Goal: Information Seeking & Learning: Check status

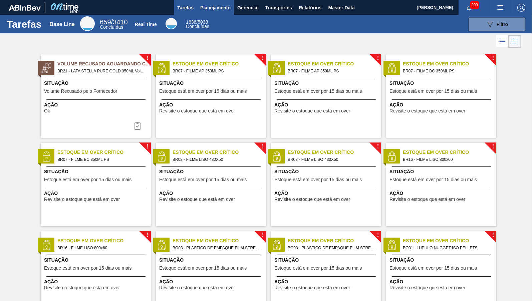
click at [208, 9] on span "Planejamento" at bounding box center [215, 8] width 30 height 8
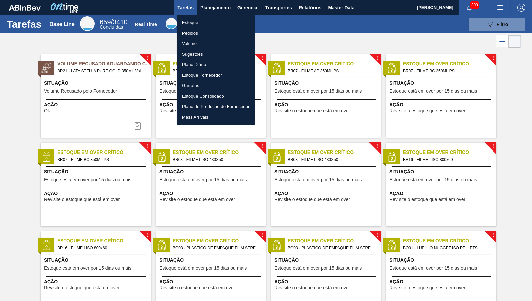
click at [206, 23] on li "Estoque" at bounding box center [215, 22] width 78 height 11
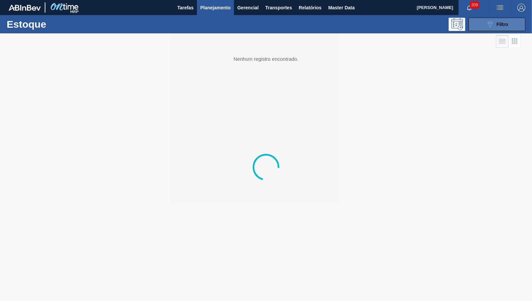
click at [483, 24] on button "089F7B8B-B2A5-4AFE-B5C0-19BA573D28AC Filtro" at bounding box center [496, 24] width 57 height 13
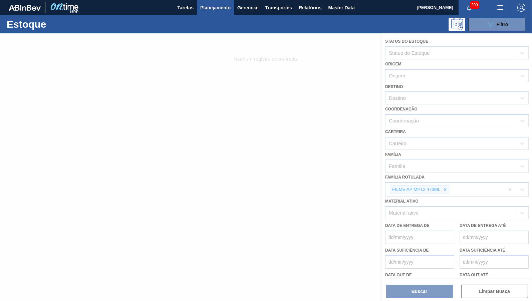
click at [445, 185] on div at bounding box center [266, 167] width 532 height 268
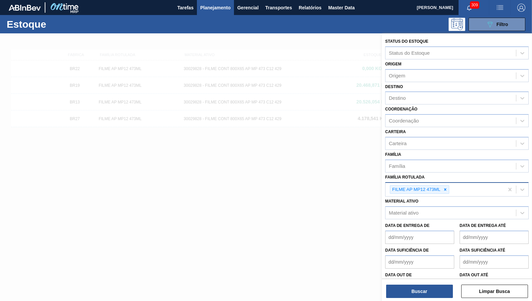
click at [445, 190] on div "FILME AP MP12 473ML" at bounding box center [444, 190] width 118 height 14
click at [447, 187] on div at bounding box center [444, 189] width 7 height 8
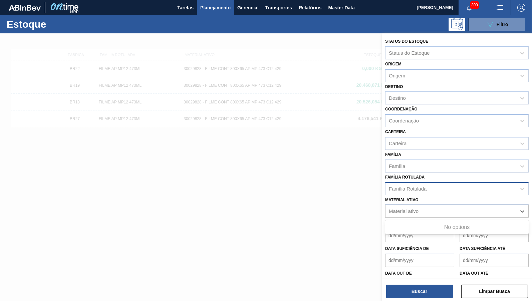
click at [439, 211] on div "Material ativo" at bounding box center [450, 211] width 130 height 10
paste ativo "30031794"
type ativo "30031794"
click at [390, 208] on ativo "30031794" at bounding box center [400, 211] width 23 height 6
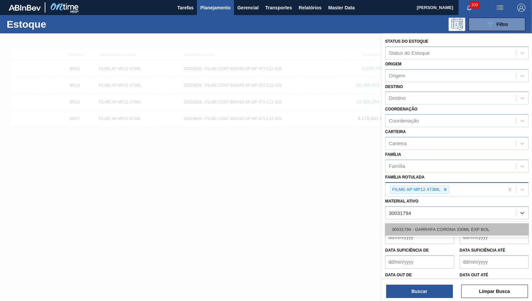
click at [422, 223] on div "30031794 - GARRAFA CORONA 330ML EXP BOL" at bounding box center [456, 229] width 143 height 12
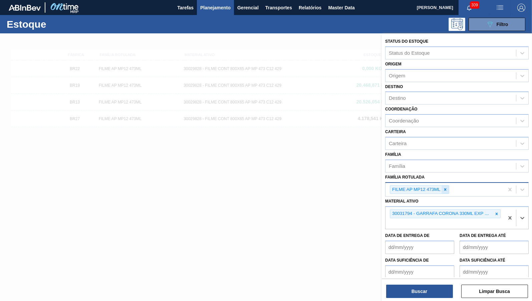
click at [444, 187] on icon at bounding box center [445, 189] width 5 height 5
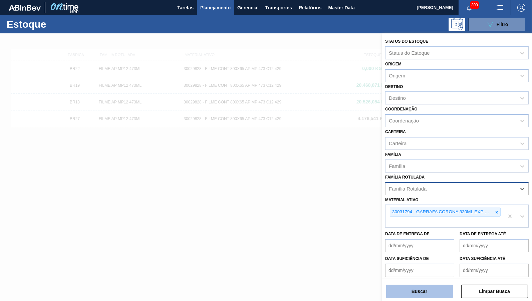
click at [416, 290] on button "Buscar" at bounding box center [419, 291] width 67 height 13
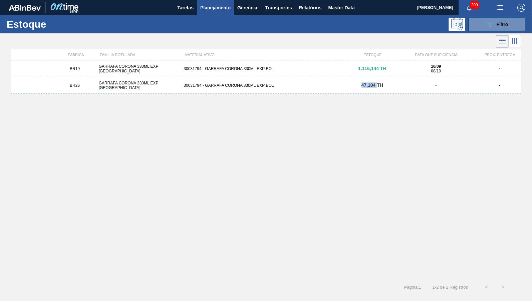
drag, startPoint x: 359, startPoint y: 89, endPoint x: 375, endPoint y: 89, distance: 16.3
click at [376, 89] on div "BR26 GARRAFA CORONA 330ML EXP BOLIVIA 30031794 - GARRAFA CORONA 330ML EXP BOL 4…" at bounding box center [266, 85] width 510 height 17
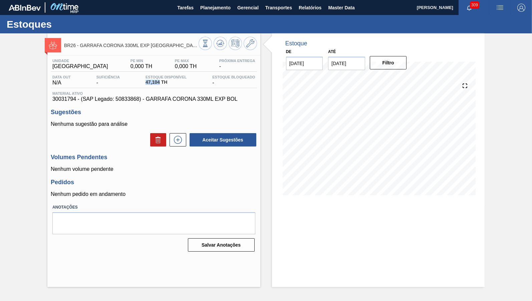
drag, startPoint x: 159, startPoint y: 84, endPoint x: 143, endPoint y: 84, distance: 16.7
click at [145, 84] on span "47,104 TH" at bounding box center [165, 82] width 41 height 5
copy span "47,104"
click at [294, 210] on div "Estoque De [DATE] Até [DATE] Filtro" at bounding box center [378, 160] width 213 height 254
click at [279, 196] on div "Estoque De [DATE] Até [DATE] Filtro" at bounding box center [378, 119] width 213 height 172
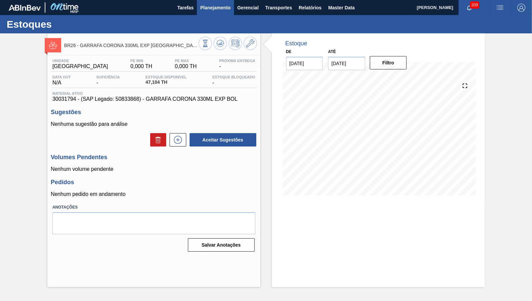
click at [210, 6] on span "Planejamento" at bounding box center [215, 8] width 30 height 8
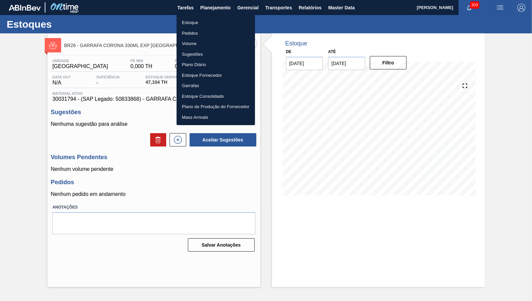
click at [196, 22] on li "Estoque" at bounding box center [215, 22] width 78 height 11
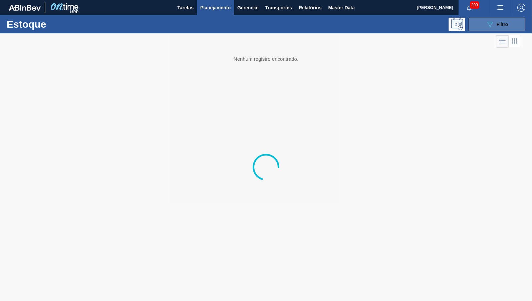
click at [512, 23] on button "089F7B8B-B2A5-4AFE-B5C0-19BA573D28AC Filtro" at bounding box center [496, 24] width 57 height 13
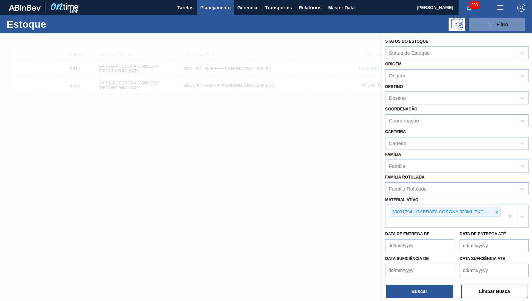
click at [496, 210] on icon at bounding box center [496, 212] width 5 height 5
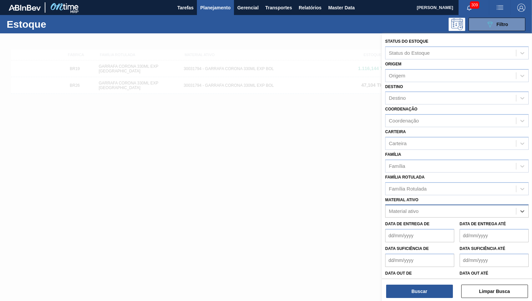
paste ativo "30018582"
type ativo "30018582"
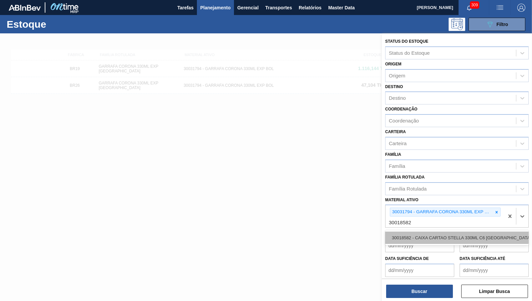
click at [443, 233] on div "30018582 - CAIXA CARTAO STELLA 330ML C6 [GEOGRAPHIC_DATA]" at bounding box center [456, 237] width 143 height 12
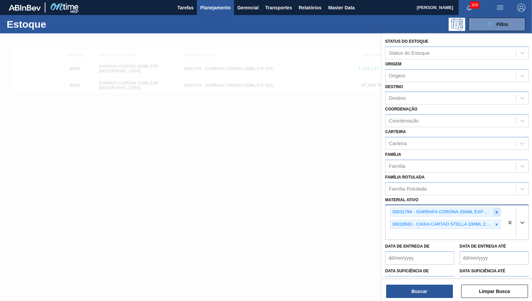
click at [495, 210] on icon at bounding box center [496, 212] width 5 height 5
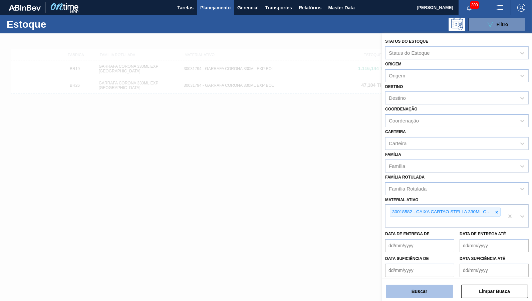
click at [437, 288] on button "Buscar" at bounding box center [419, 291] width 67 height 13
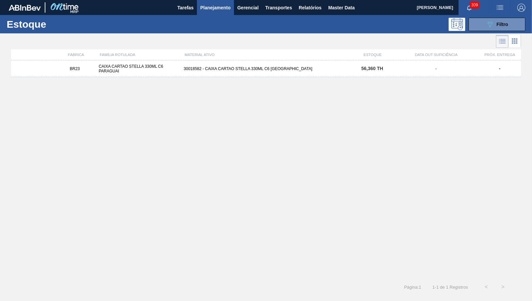
click at [286, 75] on div "BR23 CAIXA CARTAO STELLA 330ML C6 PARAGUAI 30018582 - CAIXA CARTAO STELLA 330ML…" at bounding box center [266, 68] width 510 height 17
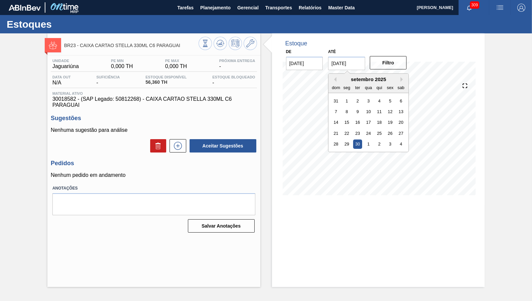
click at [346, 60] on input "[DATE]" at bounding box center [346, 63] width 37 height 13
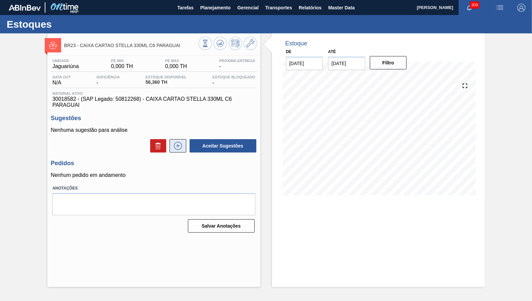
click at [180, 144] on icon at bounding box center [177, 146] width 11 height 8
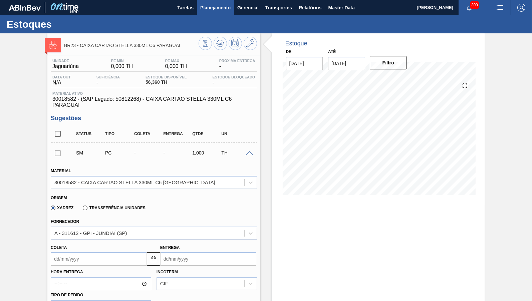
click at [204, 10] on span "Planejamento" at bounding box center [215, 8] width 30 height 8
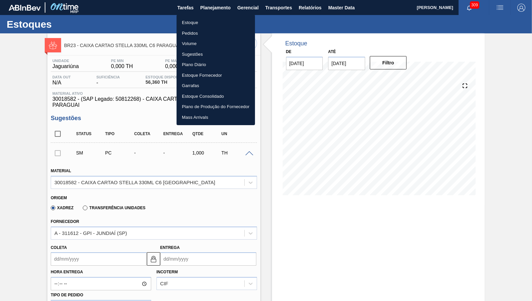
click at [199, 24] on li "Estoque" at bounding box center [215, 22] width 78 height 11
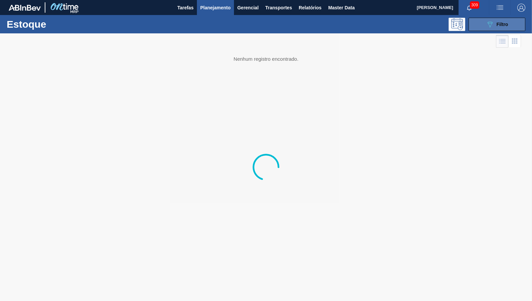
click at [487, 24] on icon "089F7B8B-B2A5-4AFE-B5C0-19BA573D28AC" at bounding box center [490, 24] width 8 height 8
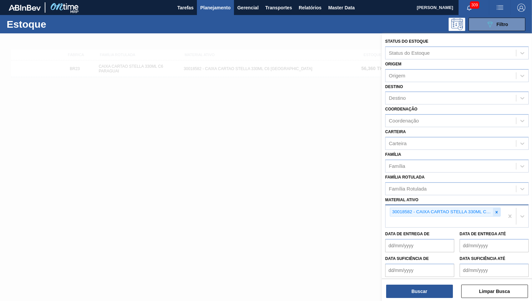
click at [493, 209] on div at bounding box center [496, 212] width 7 height 8
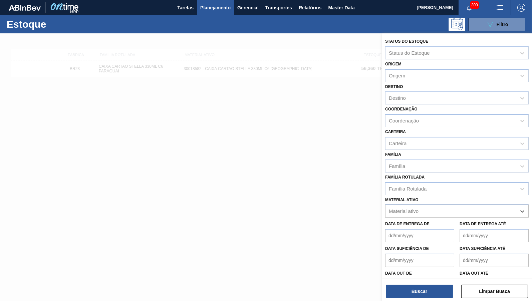
paste ativo "30012285"
type ativo "30012285"
click at [391, 208] on ativo "30012285" at bounding box center [400, 211] width 23 height 6
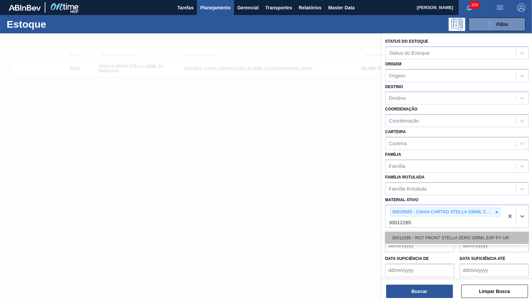
click at [455, 231] on div "30012285 - ROT FRONT STELLA ZERO 330ML EXP PY UR" at bounding box center [456, 237] width 143 height 12
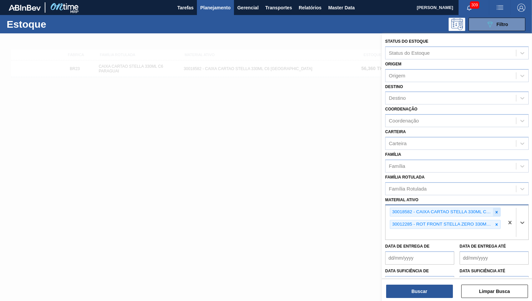
click at [497, 210] on icon at bounding box center [496, 212] width 5 height 5
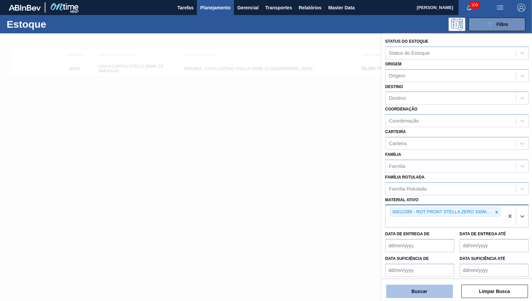
click at [433, 290] on button "Buscar" at bounding box center [419, 291] width 67 height 13
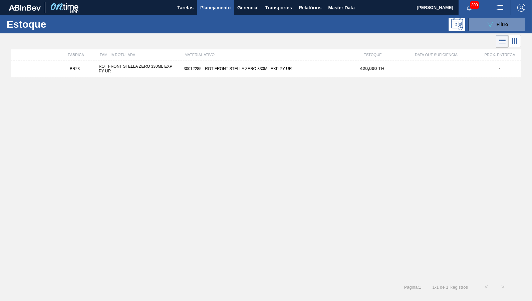
click at [296, 73] on div "BR23 ROT FRONT STELLA ZERO 330ML EXP PY UR 30012285 - ROT FRONT STELLA ZERO 330…" at bounding box center [266, 68] width 510 height 17
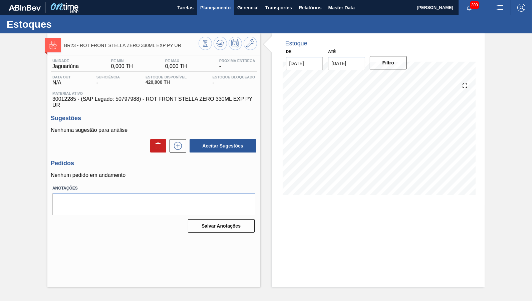
click at [213, 3] on button "Planejamento" at bounding box center [215, 7] width 37 height 15
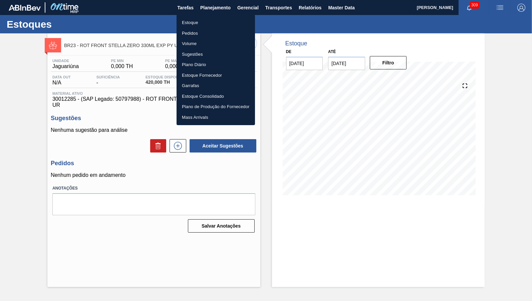
click at [205, 23] on li "Estoque" at bounding box center [215, 22] width 78 height 11
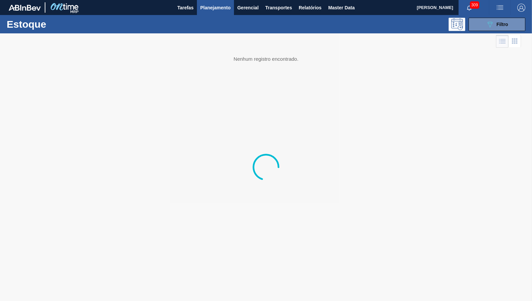
click at [492, 17] on div "Estoque 089F7B8B-B2A5-4AFE-B5C0-19BA573D28AC Filtro" at bounding box center [266, 24] width 532 height 18
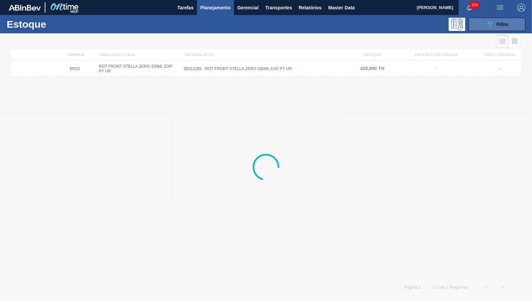
click at [495, 21] on div "089F7B8B-B2A5-4AFE-B5C0-19BA573D28AC Filtro" at bounding box center [497, 24] width 22 height 8
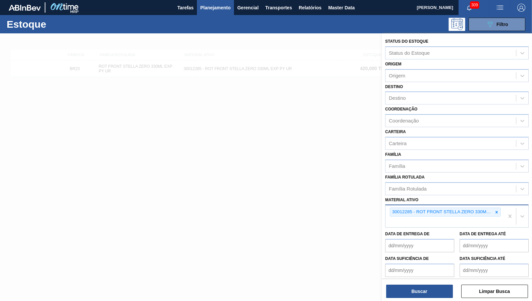
click at [493, 207] on div "30012285 - ROT FRONT STELLA ZERO 330ML EXP PY UR" at bounding box center [445, 211] width 111 height 9
click at [495, 210] on icon at bounding box center [496, 212] width 5 height 5
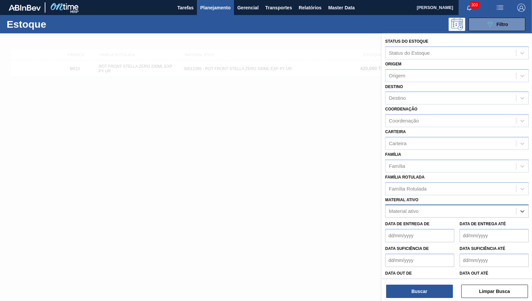
paste ativo "30012285"
type ativo "30012285"
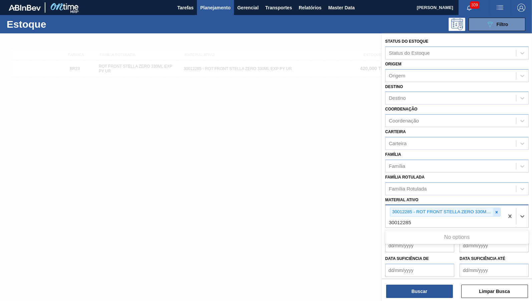
click at [497, 210] on icon at bounding box center [496, 212] width 5 height 5
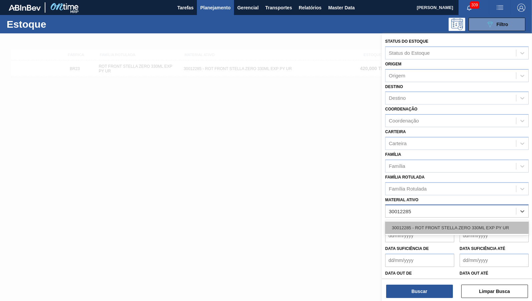
click at [444, 221] on div "30012285 - ROT FRONT STELLA ZERO 330ML EXP PY UR" at bounding box center [456, 227] width 143 height 12
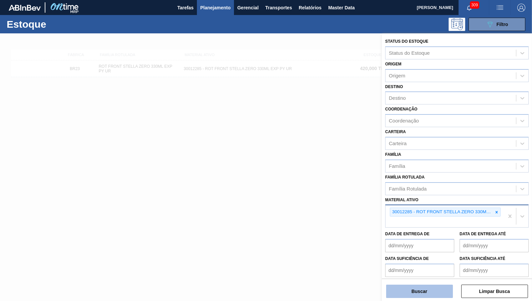
click at [425, 287] on button "Buscar" at bounding box center [419, 291] width 67 height 13
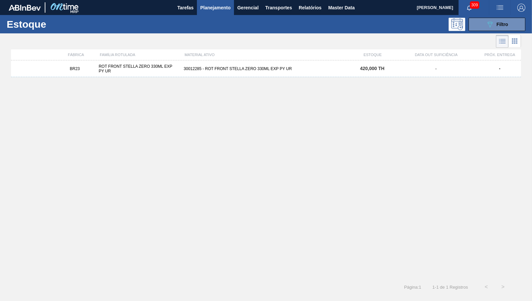
click at [346, 66] on div "BR23 ROT FRONT STELLA ZERO 330ML EXP PY UR 30012285 - ROT FRONT STELLA ZERO 330…" at bounding box center [266, 68] width 510 height 17
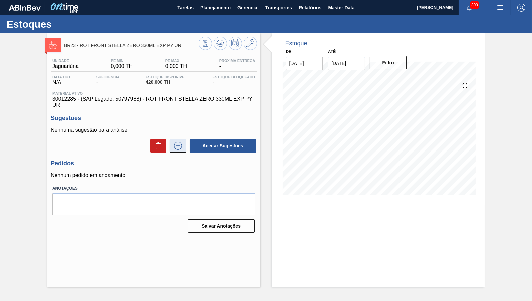
click at [179, 142] on icon at bounding box center [177, 146] width 11 height 8
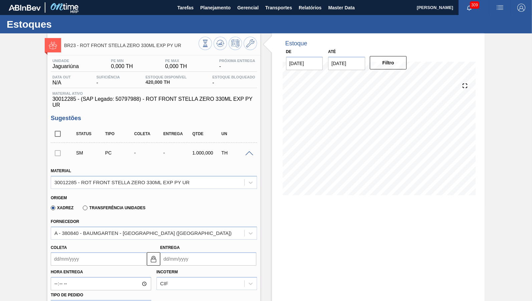
scroll to position [33, 0]
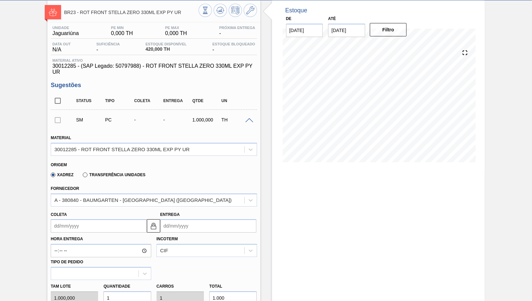
click at [122, 76] on div "Unidade Jaguariúna PE MIN 0,000 TH PE MAX 0,000 TH Próxima Entrega - Data out N…" at bounding box center [153, 262] width 213 height 481
click at [122, 68] on span "30012285 - (SAP Legado: 50797988) - ROT FRONT STELLA ZERO 330ML EXP PY UR" at bounding box center [153, 69] width 203 height 12
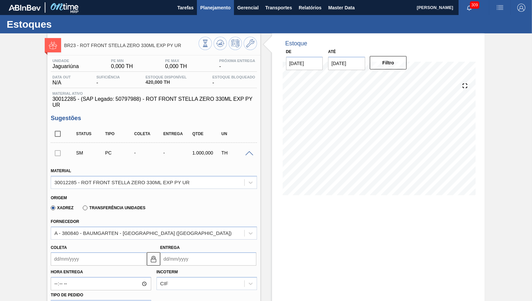
click at [214, 5] on span "Planejamento" at bounding box center [215, 8] width 30 height 8
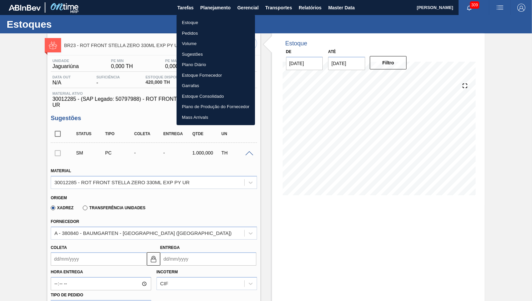
click at [194, 23] on li "Estoque" at bounding box center [215, 22] width 78 height 11
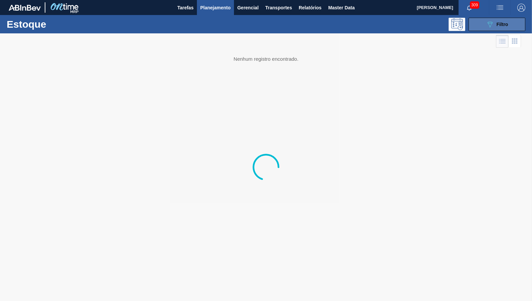
click at [486, 24] on icon "089F7B8B-B2A5-4AFE-B5C0-19BA573D28AC" at bounding box center [490, 24] width 8 height 8
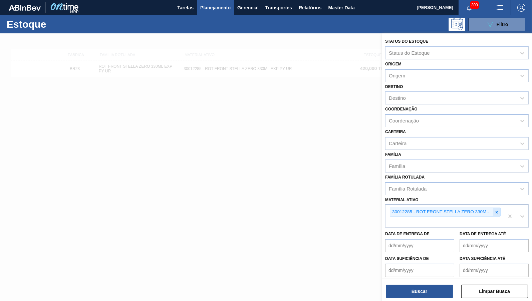
click at [495, 210] on icon at bounding box center [496, 212] width 5 height 5
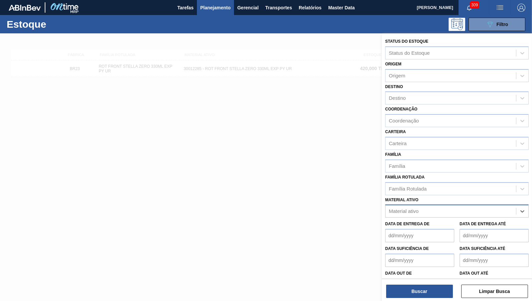
paste ativo "20006539"
type ativo "20006539"
click at [265, 193] on div at bounding box center [266, 183] width 532 height 301
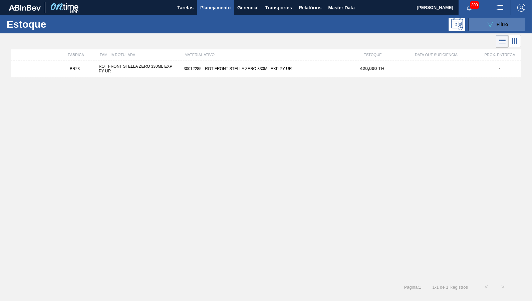
click at [494, 24] on icon "089F7B8B-B2A5-4AFE-B5C0-19BA573D28AC" at bounding box center [490, 24] width 8 height 8
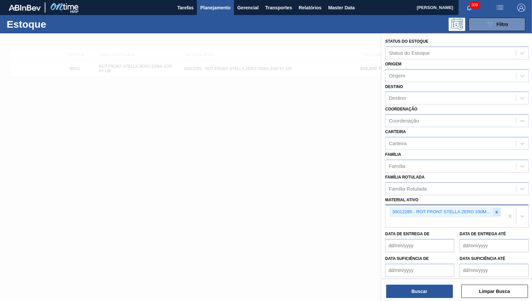
click at [496, 210] on icon at bounding box center [496, 212] width 5 height 5
paste ativo "30029056"
type ativo "30029056"
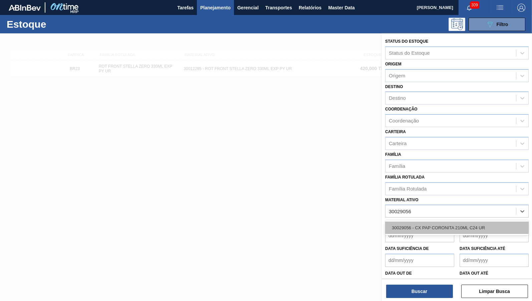
click at [442, 222] on div "30029056 - CX PAP CORONITA 210ML C24 UR" at bounding box center [456, 227] width 143 height 12
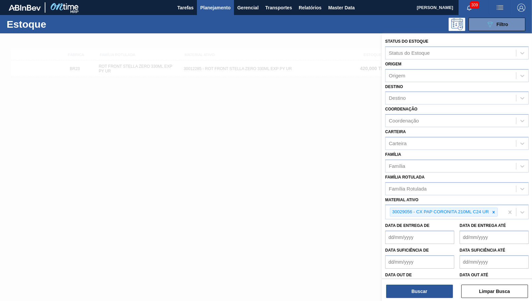
click at [430, 285] on div "Buscar Limpar Busca" at bounding box center [457, 288] width 150 height 19
click at [428, 299] on div "Status do Estoque Status do Estoque Origem Origem Destino Destino Coordenação C…" at bounding box center [457, 167] width 150 height 269
click at [425, 293] on button "Buscar" at bounding box center [419, 291] width 67 height 13
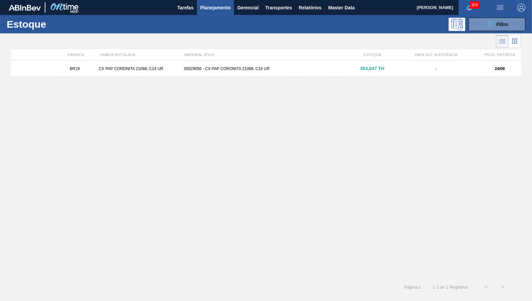
click at [187, 64] on div "BR19 CX PAP CORONITA 210ML C24 UR 30029056 - CX PAP CORONITA 210ML C24 UR 364,0…" at bounding box center [266, 68] width 510 height 17
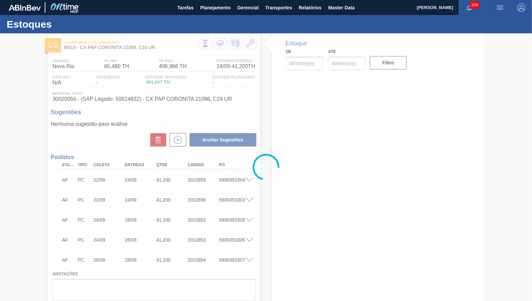
type input "[DATE]"
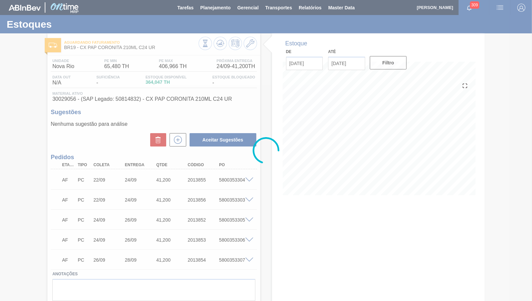
drag, startPoint x: 94, startPoint y: 180, endPoint x: 118, endPoint y: 177, distance: 23.8
click at [118, 177] on div at bounding box center [266, 150] width 532 height 301
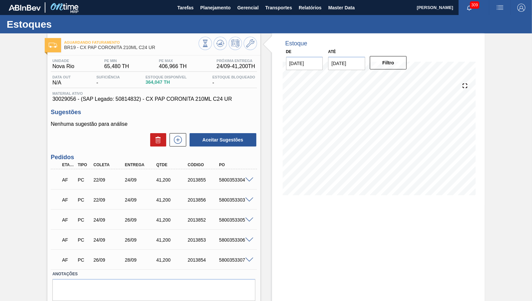
click at [163, 105] on div "Unidade Nova Rio PE MIN 65,480 TH PE MAX 406,966 TH Próxima Entrega 24/09 - 41,…" at bounding box center [153, 187] width 213 height 265
click at [157, 101] on span "30029056 - (SAP Legado: 50814832) - CX PAP CORONITA 210ML C24 UR" at bounding box center [153, 99] width 203 height 6
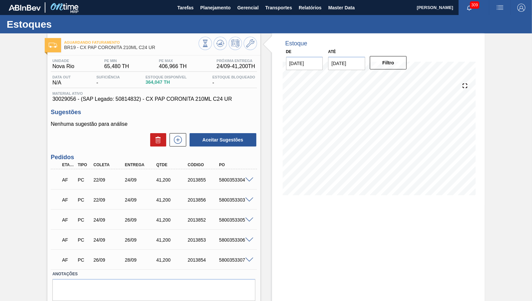
click at [151, 179] on div "24/09" at bounding box center [140, 179] width 35 height 5
click at [163, 204] on div "AF PC 22/09 24/09 41,[PHONE_NUMBER] 5800353303" at bounding box center [152, 198] width 188 height 13
click at [155, 225] on div "AF PC 24/09 26/09 41,[PHONE_NUMBER] 5800353305" at bounding box center [152, 218] width 188 height 13
click at [160, 237] on div "AF PC 24/09 26/09 41,[PHONE_NUMBER] 5800353306" at bounding box center [152, 239] width 188 height 13
click at [161, 263] on div "AF PC 26/09 28/09 41,[PHONE_NUMBER] 5800353307" at bounding box center [152, 259] width 188 height 13
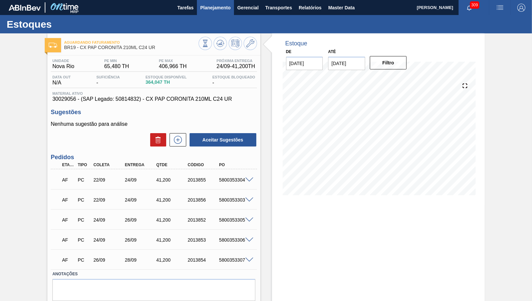
click at [210, 6] on span "Planejamento" at bounding box center [215, 8] width 30 height 8
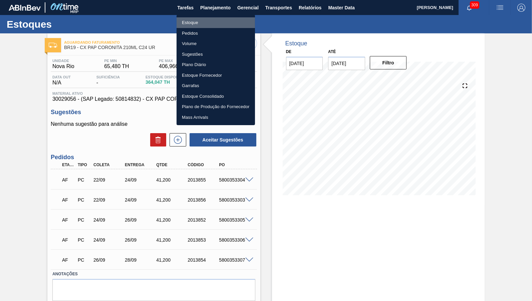
click at [205, 23] on li "Estoque" at bounding box center [215, 22] width 78 height 11
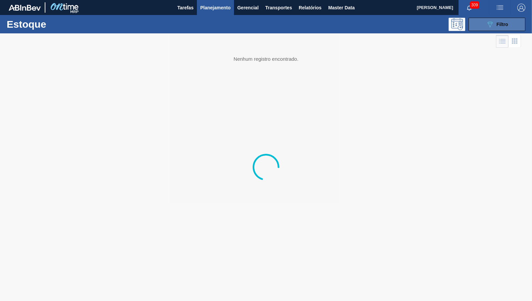
click at [491, 25] on icon "089F7B8B-B2A5-4AFE-B5C0-19BA573D28AC" at bounding box center [490, 24] width 8 height 8
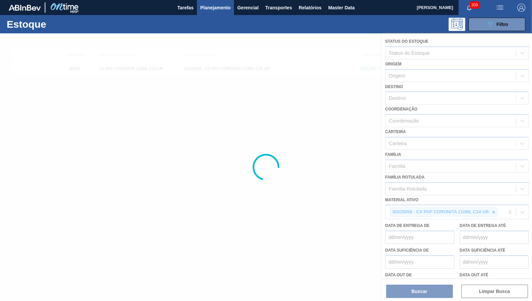
click at [492, 208] on div at bounding box center [266, 167] width 532 height 268
click at [495, 207] on div at bounding box center [266, 167] width 532 height 268
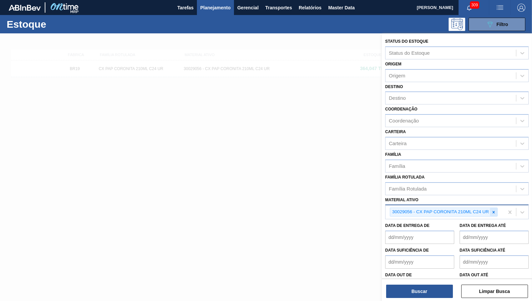
click at [497, 208] on div at bounding box center [493, 212] width 7 height 8
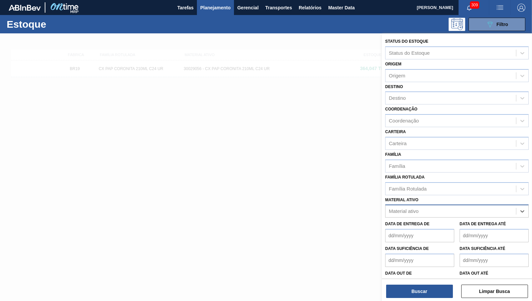
paste ativo "30031769"
type ativo "30031769"
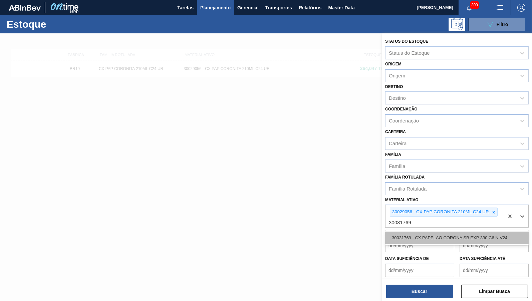
click at [413, 235] on div "30031769 - CX PAPELAO CORONA SB EXP 330 C6 NIV24" at bounding box center [456, 237] width 143 height 12
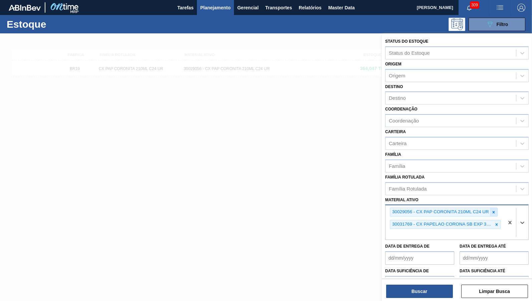
click at [493, 210] on icon at bounding box center [493, 212] width 5 height 5
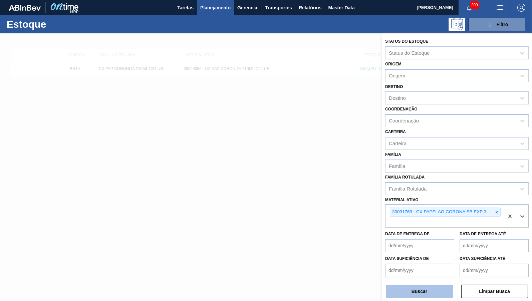
drag, startPoint x: 420, startPoint y: 299, endPoint x: 417, endPoint y: 296, distance: 3.8
click at [420, 299] on div "Status do Estoque Status do Estoque Origem Origem Destino Destino Coordenação C…" at bounding box center [457, 167] width 150 height 269
click at [416, 295] on button "Buscar" at bounding box center [419, 291] width 67 height 13
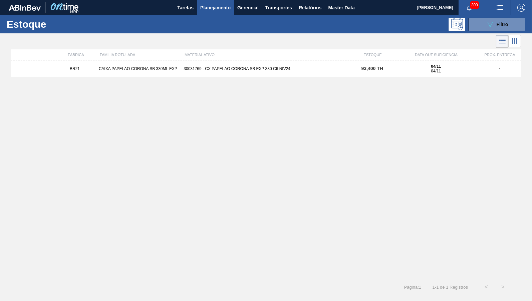
click at [118, 69] on div "CAIXA PAPELAO CORONA SB 330ML EXP" at bounding box center [138, 68] width 85 height 5
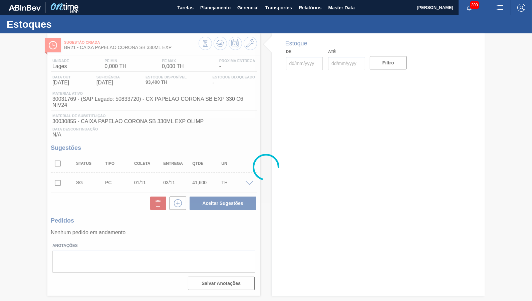
type input "[DATE]"
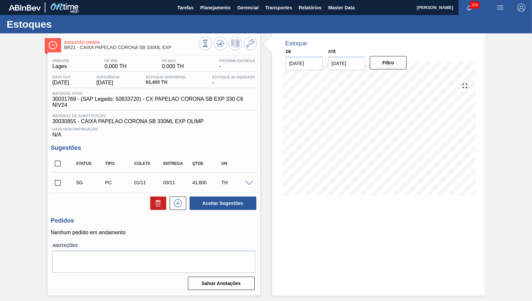
click at [200, 18] on div "Estoques" at bounding box center [266, 24] width 532 height 18
click at [209, 11] on span "Planejamento" at bounding box center [215, 8] width 30 height 8
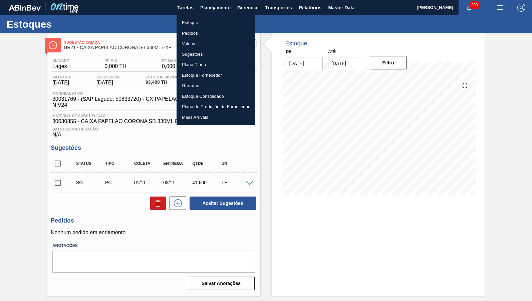
click at [193, 23] on li "Estoque" at bounding box center [215, 22] width 78 height 11
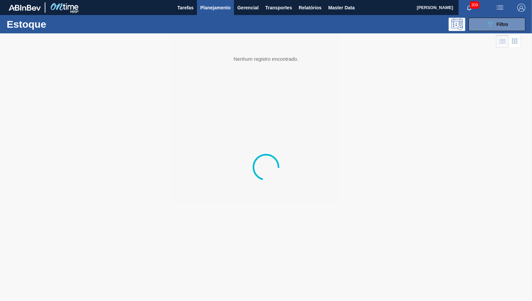
click at [518, 32] on div "Estoque 089F7B8B-B2A5-4AFE-B5C0-19BA573D28AC Filtro" at bounding box center [266, 24] width 532 height 18
click at [512, 30] on button "089F7B8B-B2A5-4AFE-B5C0-19BA573D28AC Filtro" at bounding box center [496, 24] width 57 height 13
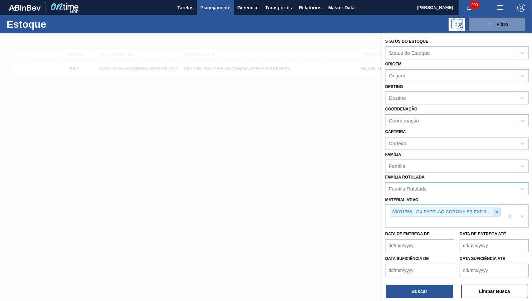
click at [494, 210] on icon at bounding box center [496, 212] width 5 height 5
paste ativo "30030813"
type ativo "30030813"
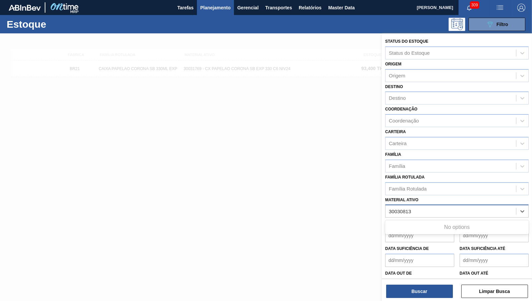
click at [389, 208] on ativo "30030813" at bounding box center [400, 211] width 23 height 6
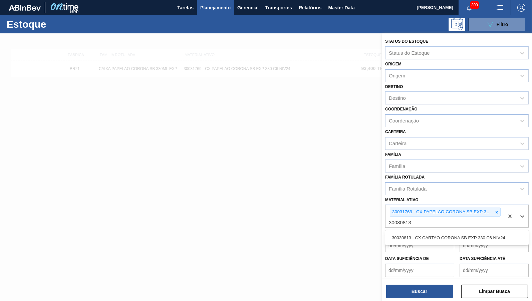
click at [428, 230] on div "30030813 - CX CARTAO CORONA SB EXP 330 C6 NIV24" at bounding box center [456, 237] width 143 height 15
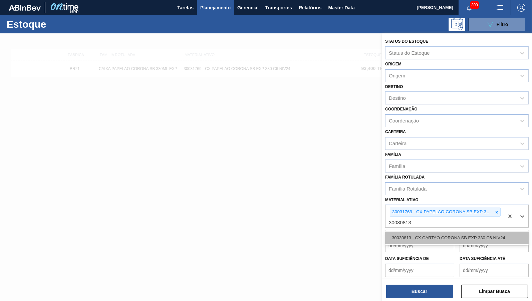
click at [432, 231] on div "30030813 - CX CARTAO CORONA SB EXP 330 C6 NIV24" at bounding box center [456, 237] width 143 height 12
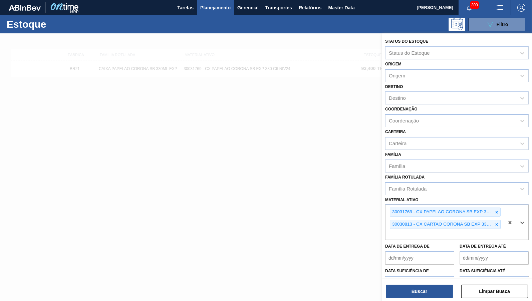
click at [500, 207] on div "30031769 - CX PAPELAO CORONA SB EXP 330 C6 NIV24" at bounding box center [445, 211] width 111 height 9
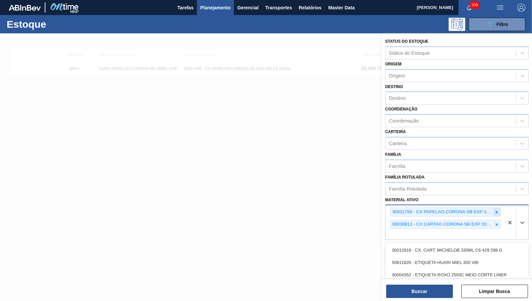
click at [497, 208] on div at bounding box center [496, 212] width 7 height 8
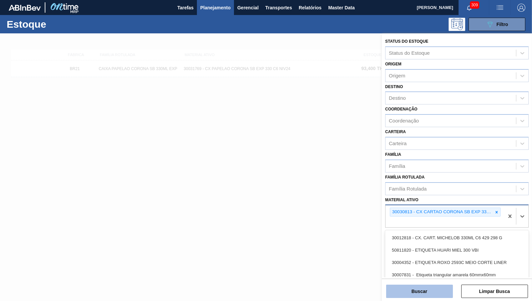
click at [424, 287] on button "Buscar" at bounding box center [419, 291] width 67 height 13
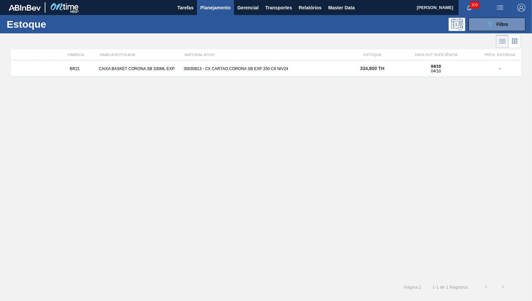
click at [297, 66] on div "BR21 CAIXA BASKET CORONA SB 330ML EXP 30030813 - CX CARTAO CORONA SB EXP 330 C6…" at bounding box center [266, 68] width 510 height 17
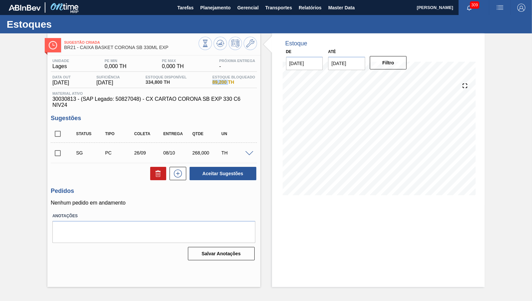
drag, startPoint x: 228, startPoint y: 84, endPoint x: 201, endPoint y: 81, distance: 26.5
click at [212, 81] on span "89,200 TH" at bounding box center [233, 82] width 43 height 5
